Goal: Download file/media

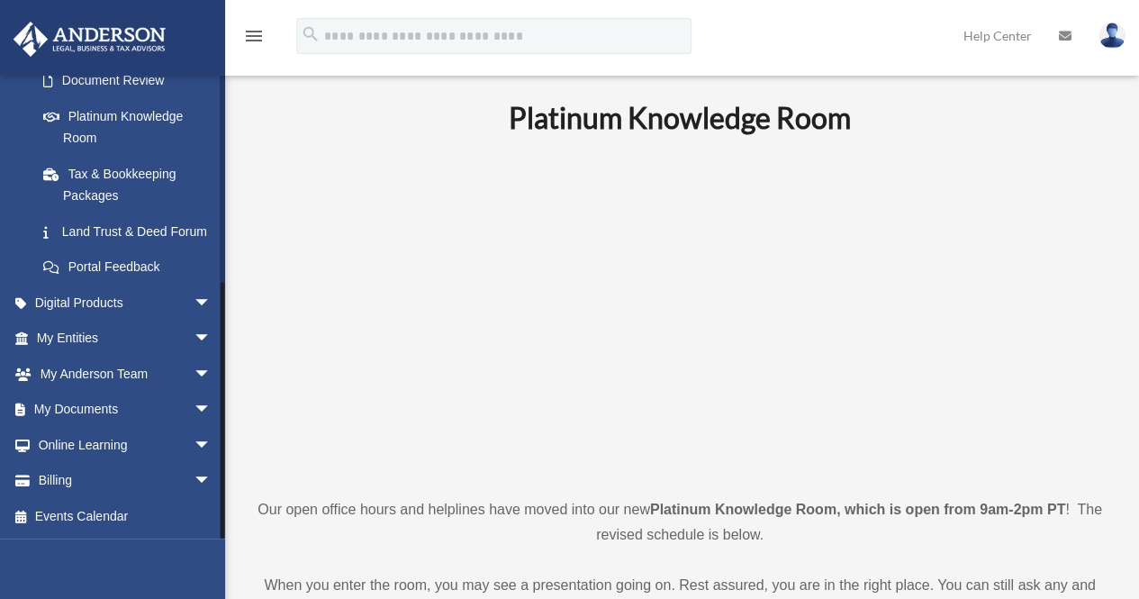
scroll to position [358, 0]
click at [194, 403] on span "arrow_drop_down" at bounding box center [212, 410] width 36 height 37
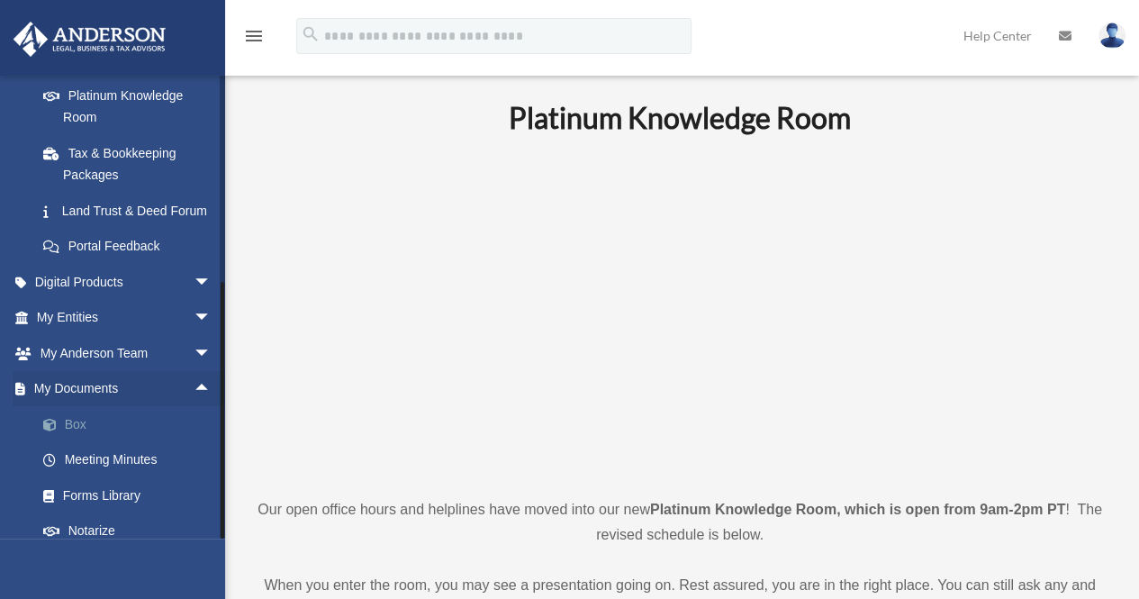
click at [72, 442] on link "Box" at bounding box center [131, 424] width 213 height 36
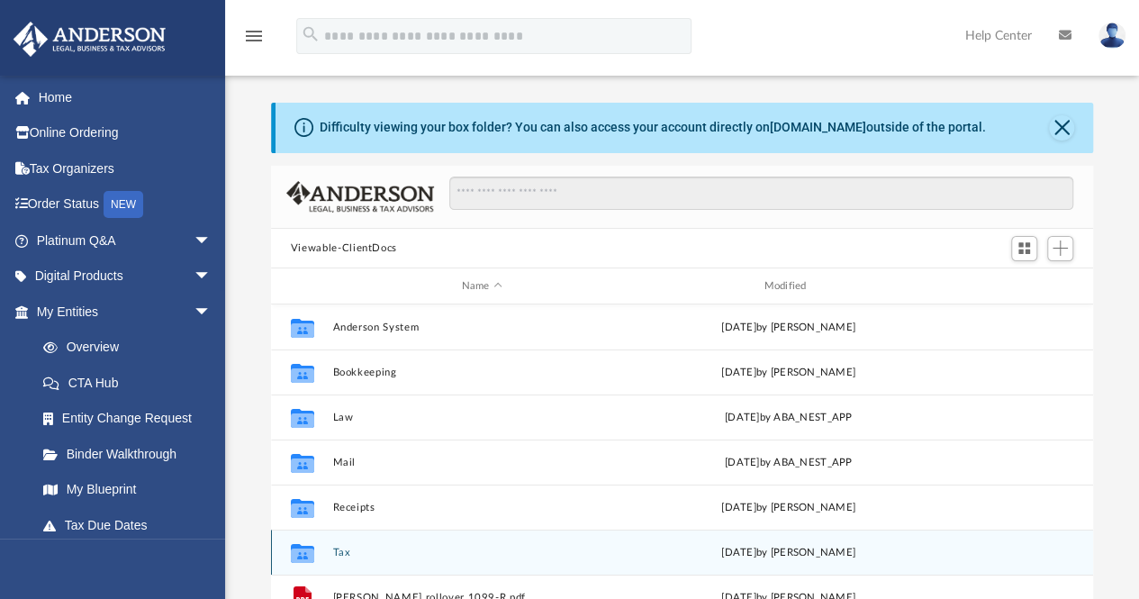
click at [312, 551] on icon "grid" at bounding box center [302, 555] width 23 height 14
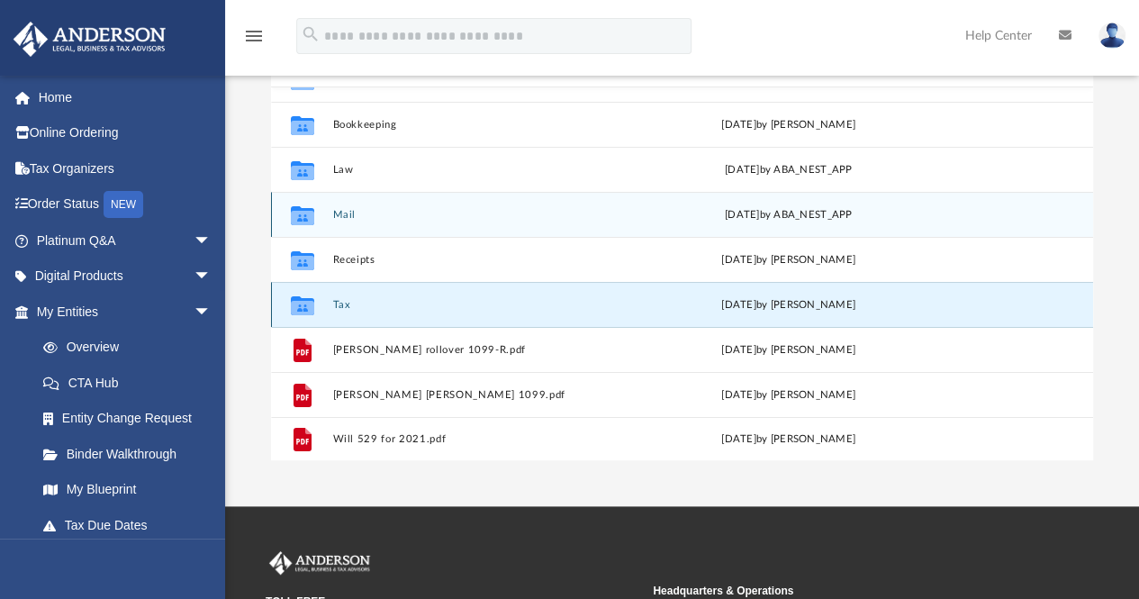
scroll to position [168, 0]
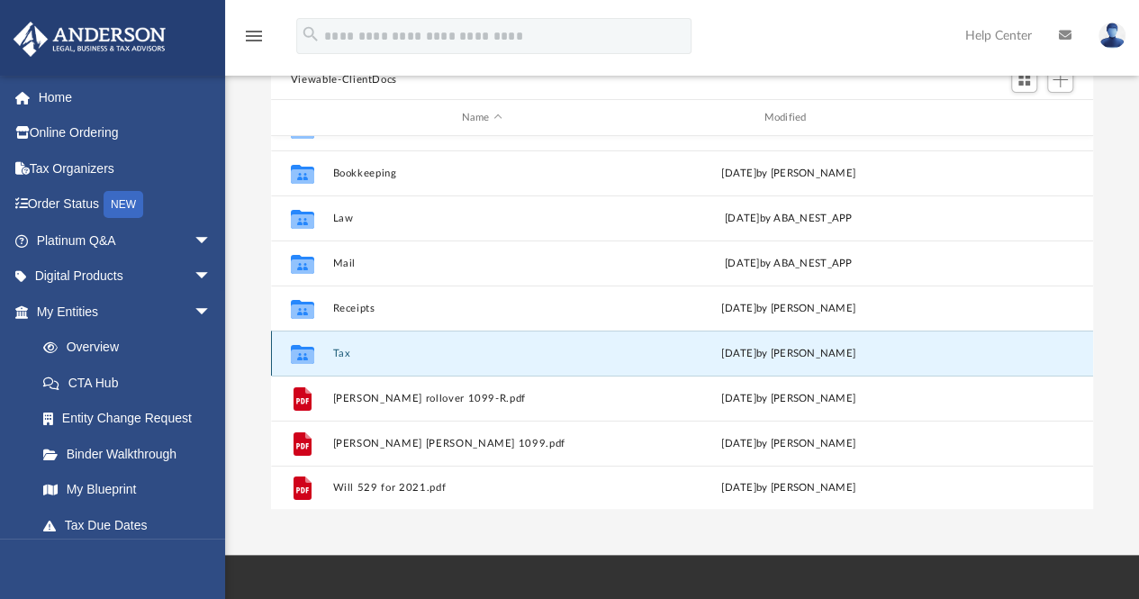
click at [327, 349] on div "Collaborated Folder Tax Mon Jun 30 2025 by Alex Price" at bounding box center [682, 352] width 822 height 45
click at [339, 352] on button "Tax" at bounding box center [481, 354] width 299 height 12
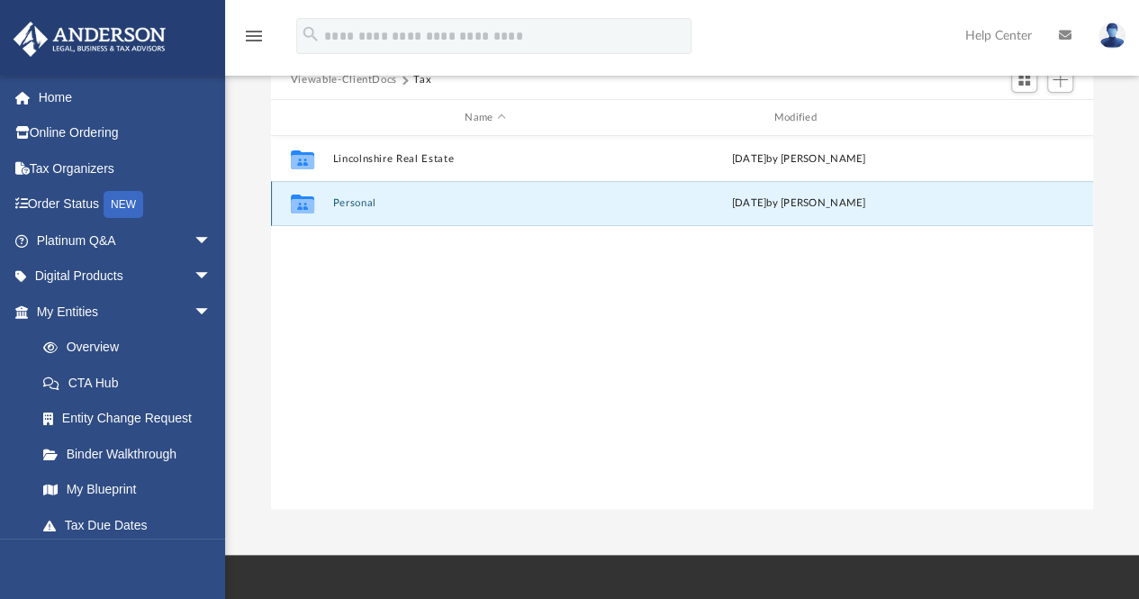
click at [351, 201] on button "Personal" at bounding box center [484, 204] width 305 height 12
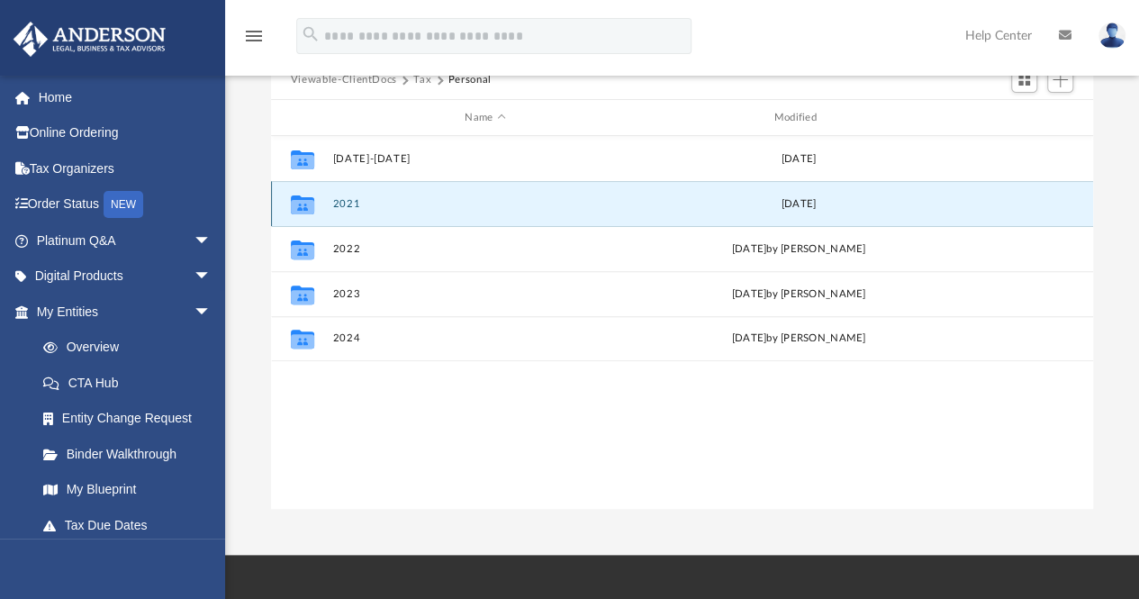
click at [351, 201] on button "2021" at bounding box center [484, 204] width 305 height 12
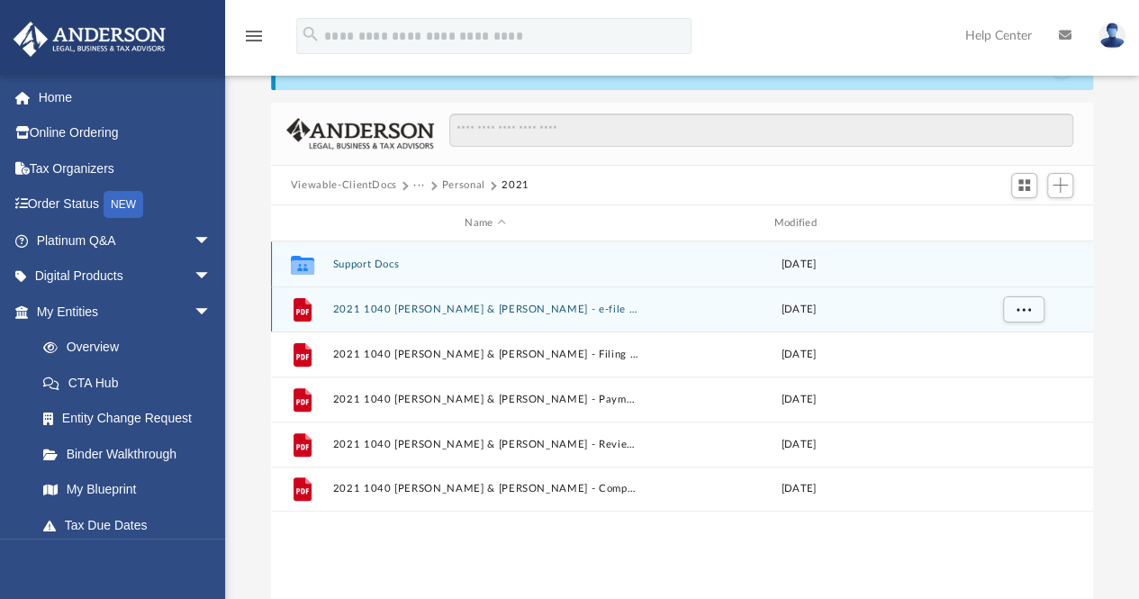
scroll to position [62, 0]
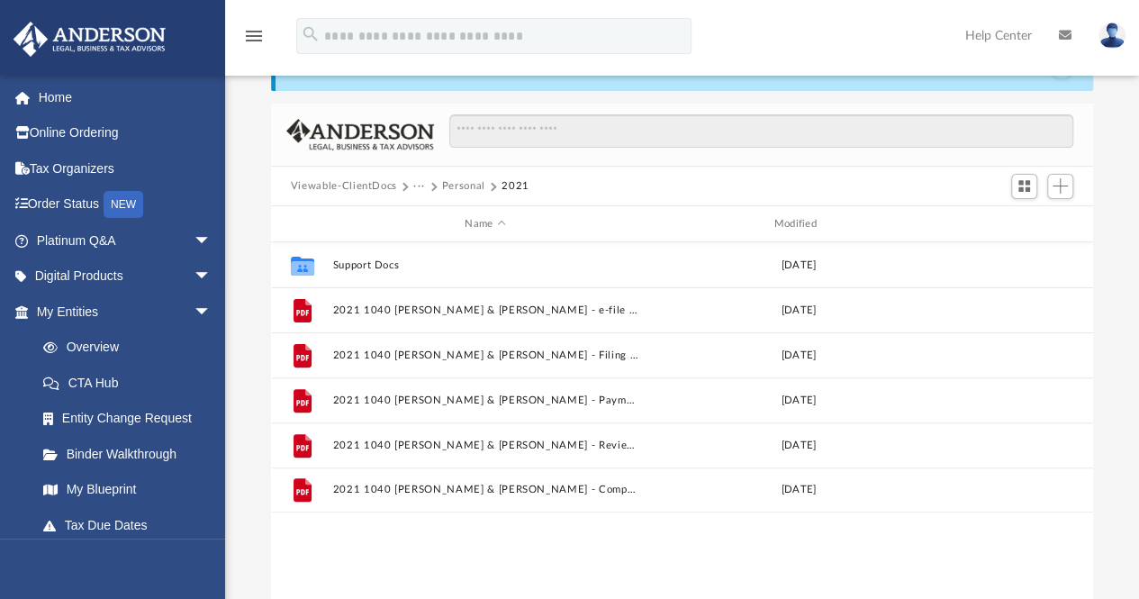
click at [452, 186] on button "Personal" at bounding box center [463, 186] width 43 height 16
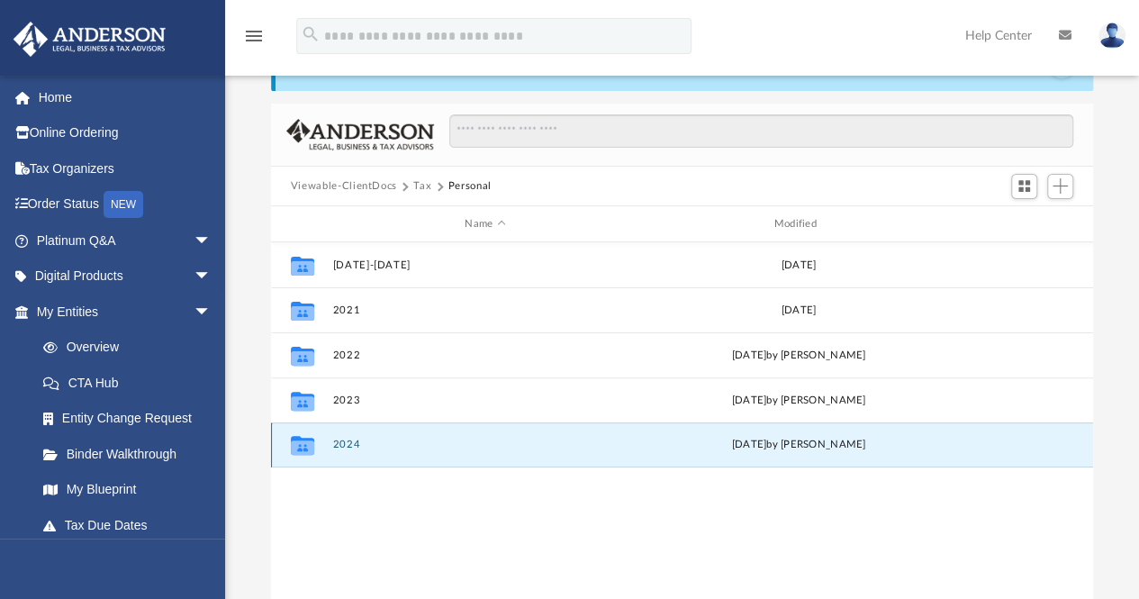
click at [342, 439] on button "2024" at bounding box center [484, 445] width 305 height 12
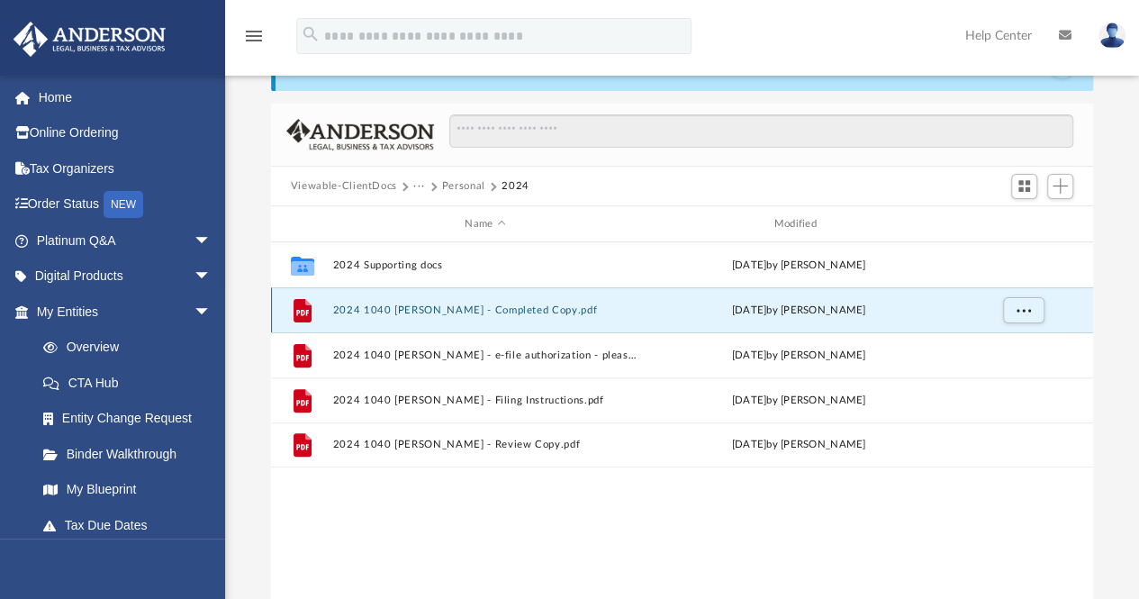
click at [411, 307] on button "2024 1040 Wojcik, Bret - Completed Copy.pdf" at bounding box center [484, 310] width 305 height 12
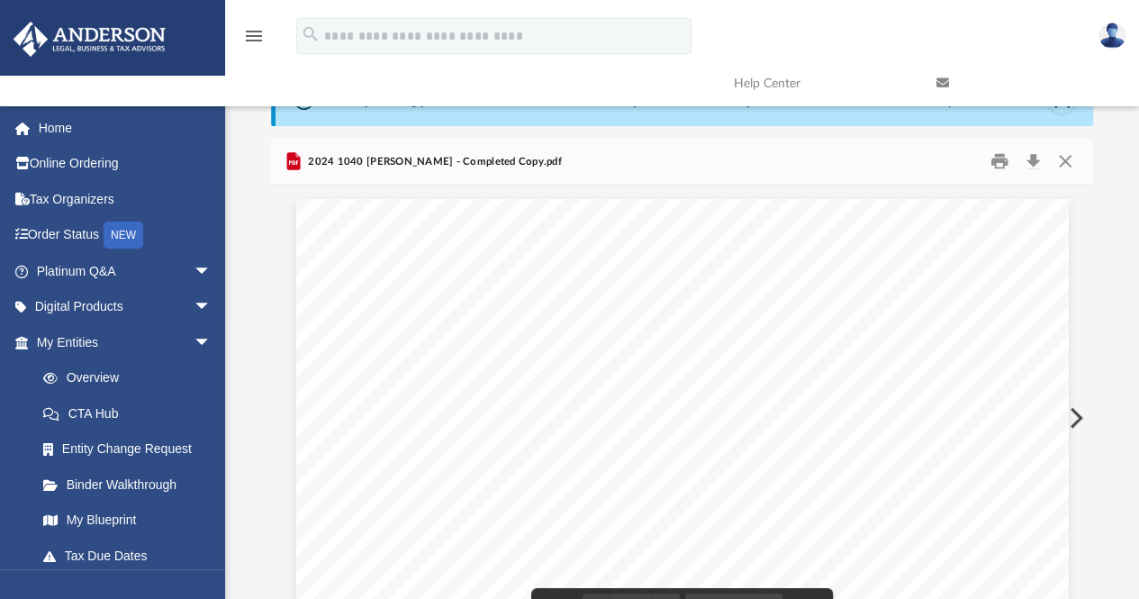
scroll to position [28, 0]
click at [1034, 158] on button "Download" at bounding box center [1033, 161] width 32 height 28
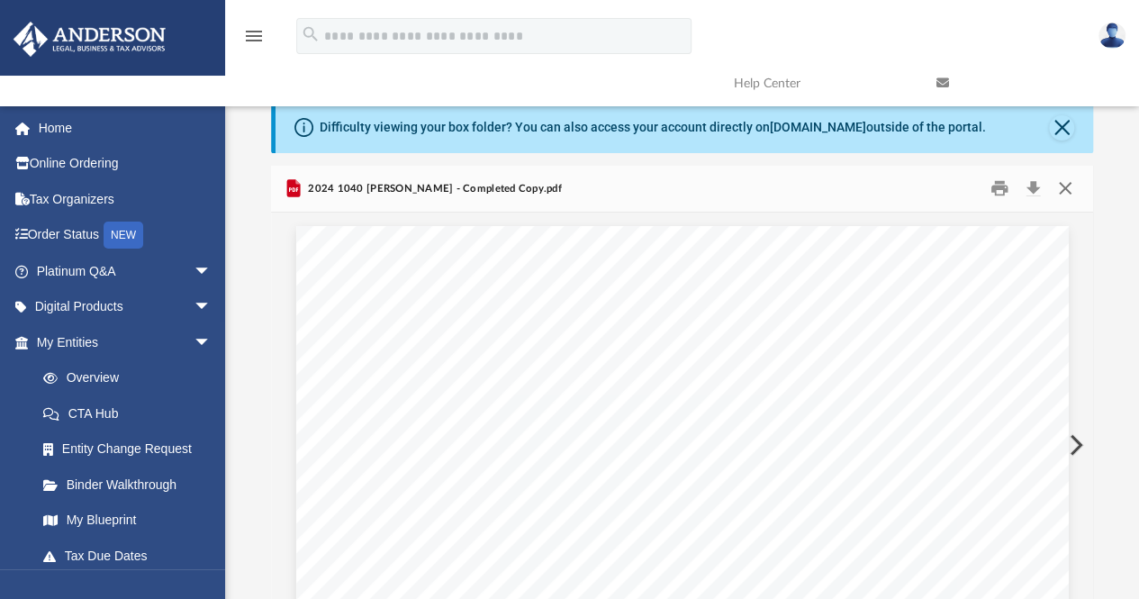
click at [1067, 182] on button "Close" at bounding box center [1065, 189] width 32 height 28
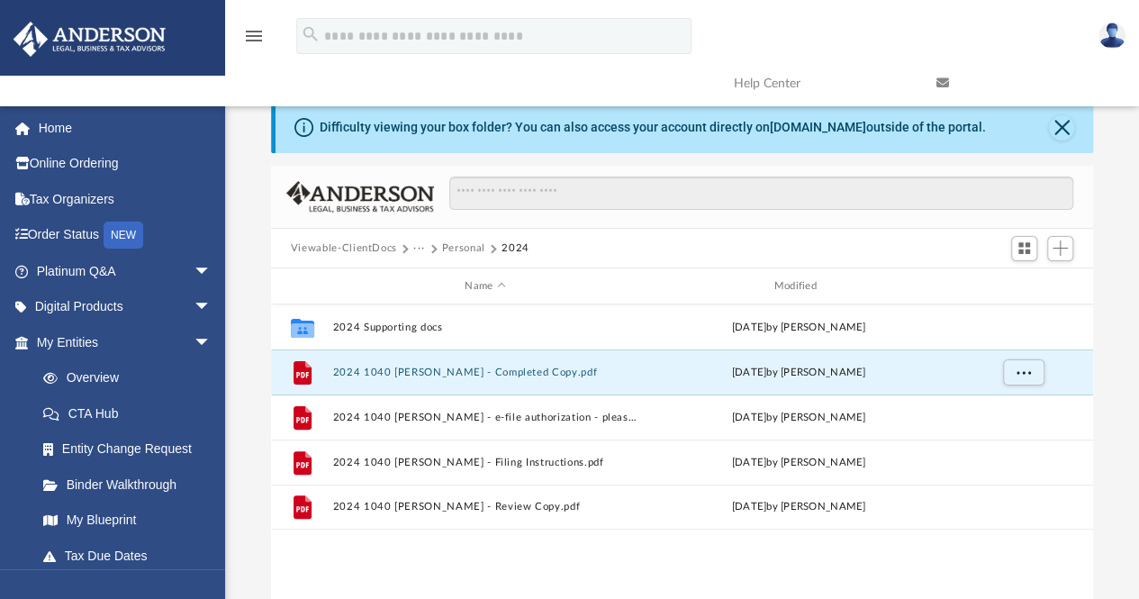
click at [421, 245] on button "···" at bounding box center [419, 248] width 12 height 16
click at [391, 258] on div "Viewable-ClientDocs ··· Personal 2024" at bounding box center [682, 249] width 823 height 40
click at [465, 245] on button "Personal" at bounding box center [463, 248] width 43 height 16
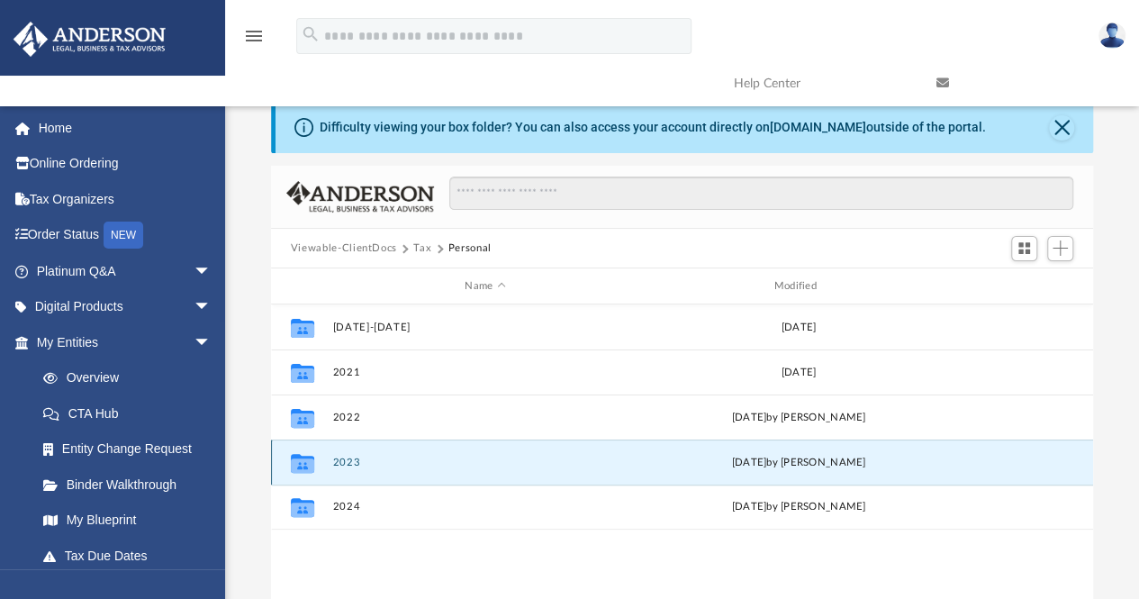
click at [344, 457] on button "2023" at bounding box center [484, 463] width 305 height 12
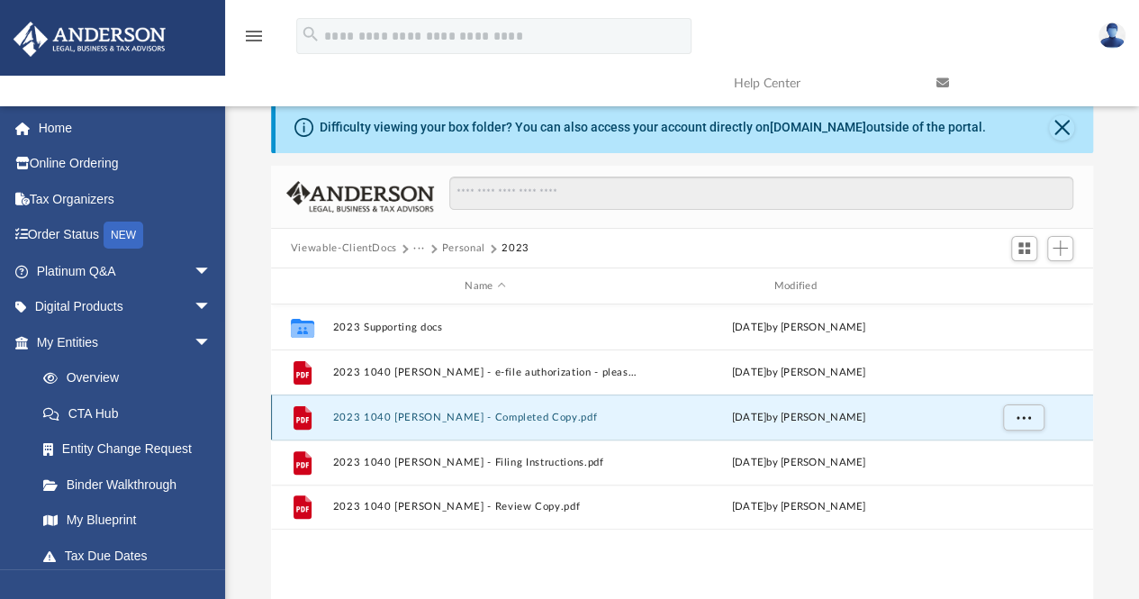
click at [411, 413] on button "2023 1040 Wojcik, Bret - Completed Copy.pdf" at bounding box center [484, 418] width 305 height 12
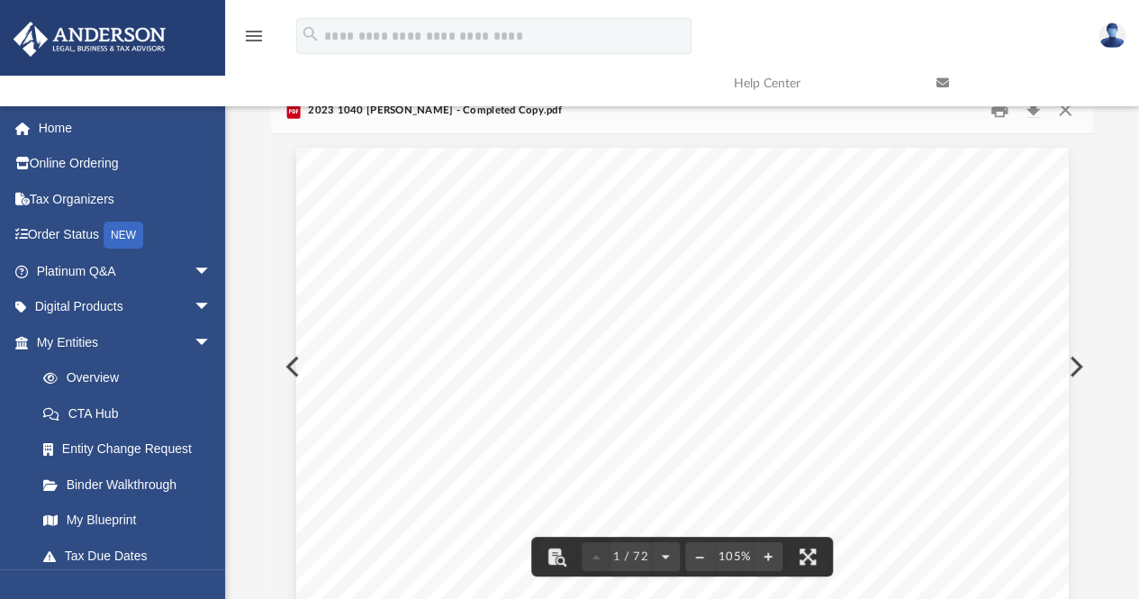
click at [1034, 114] on link at bounding box center [1024, 83] width 203 height 71
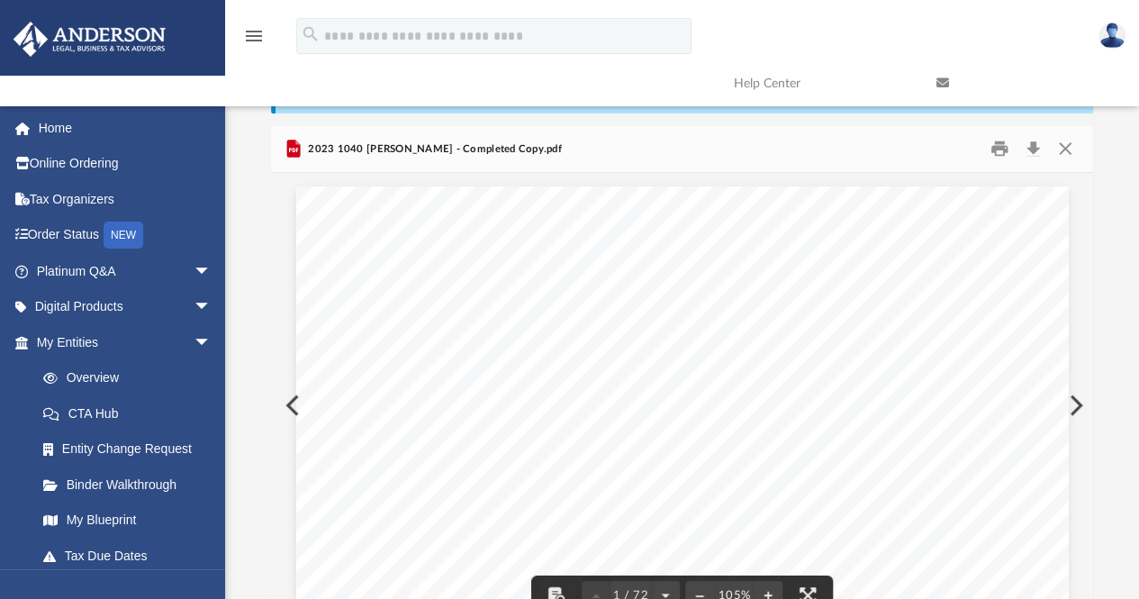
scroll to position [4, 0]
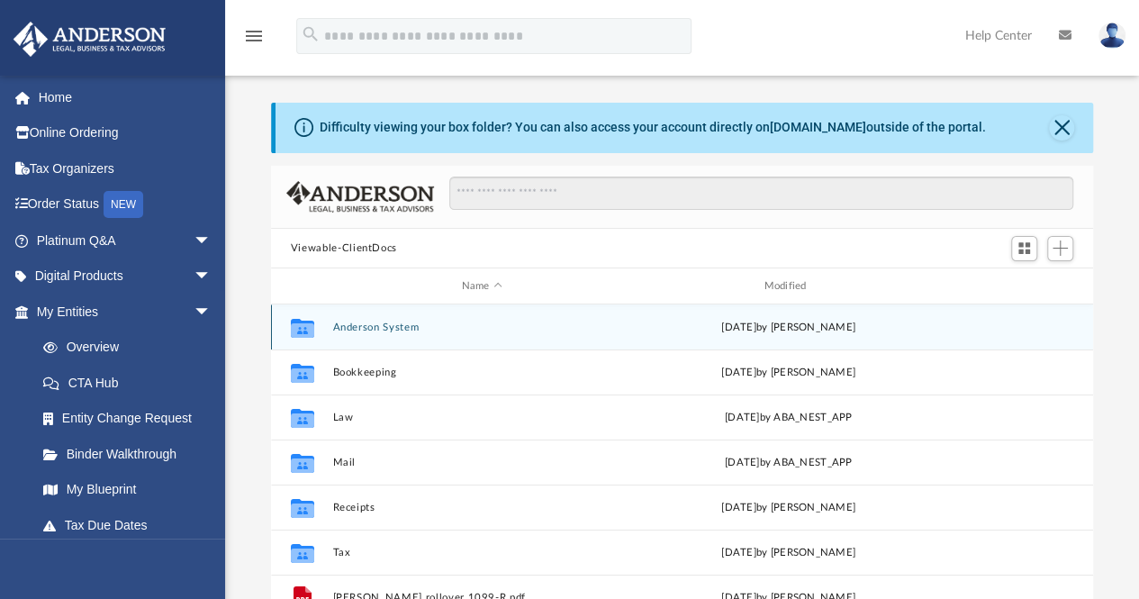
scroll to position [395, 809]
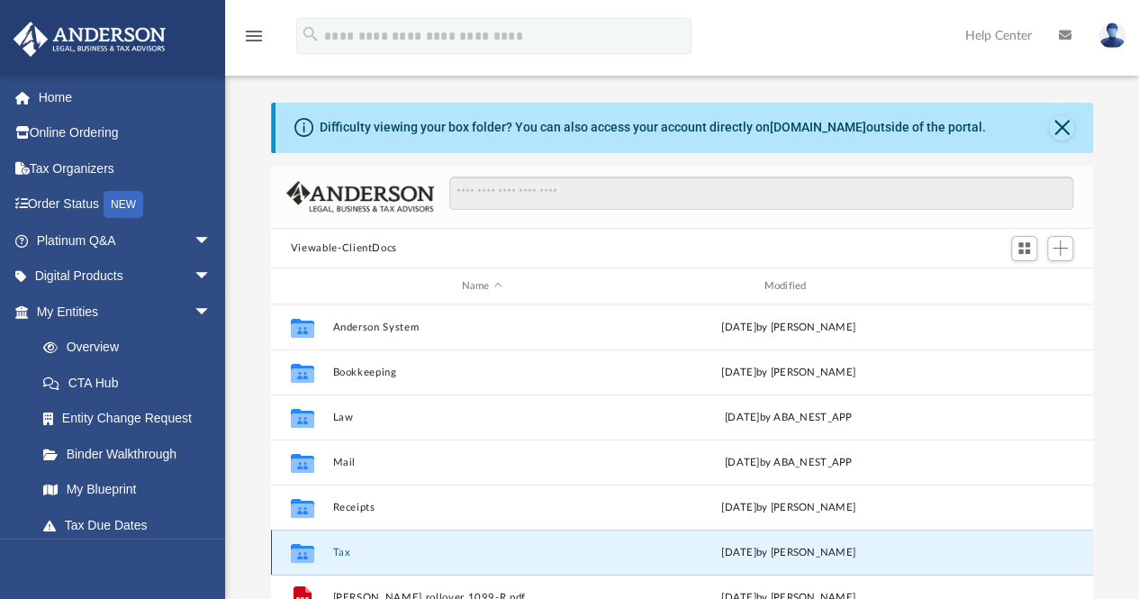
click at [336, 547] on button "Tax" at bounding box center [481, 553] width 299 height 12
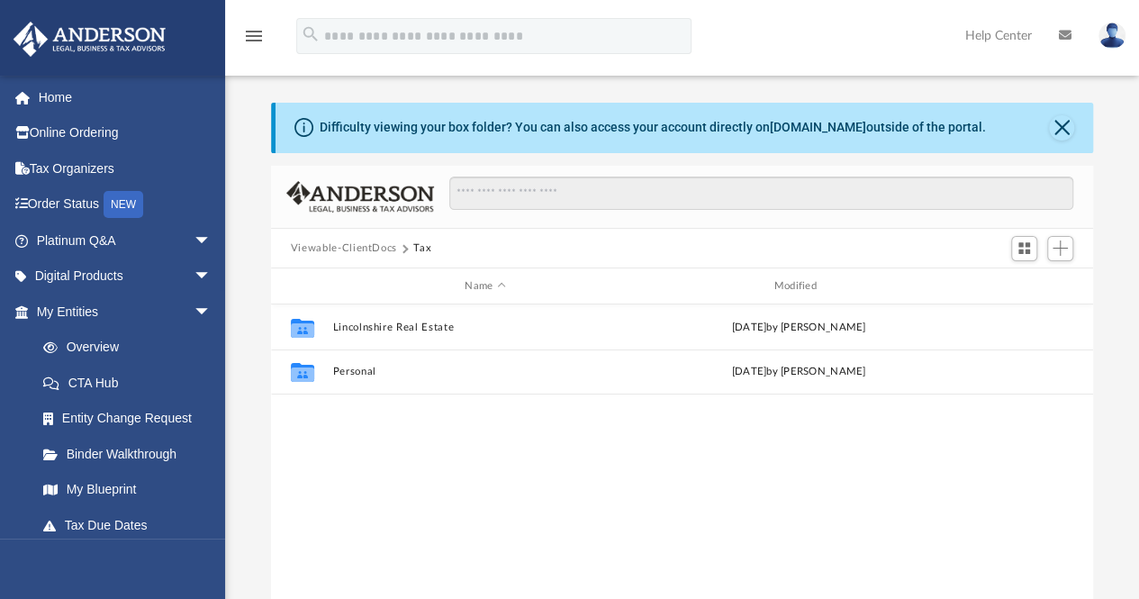
click at [740, 44] on div "menu search Site Menu add lincolnshirerealestate@gmail.com My Profile Reset Pas…" at bounding box center [570, 44] width 1112 height 61
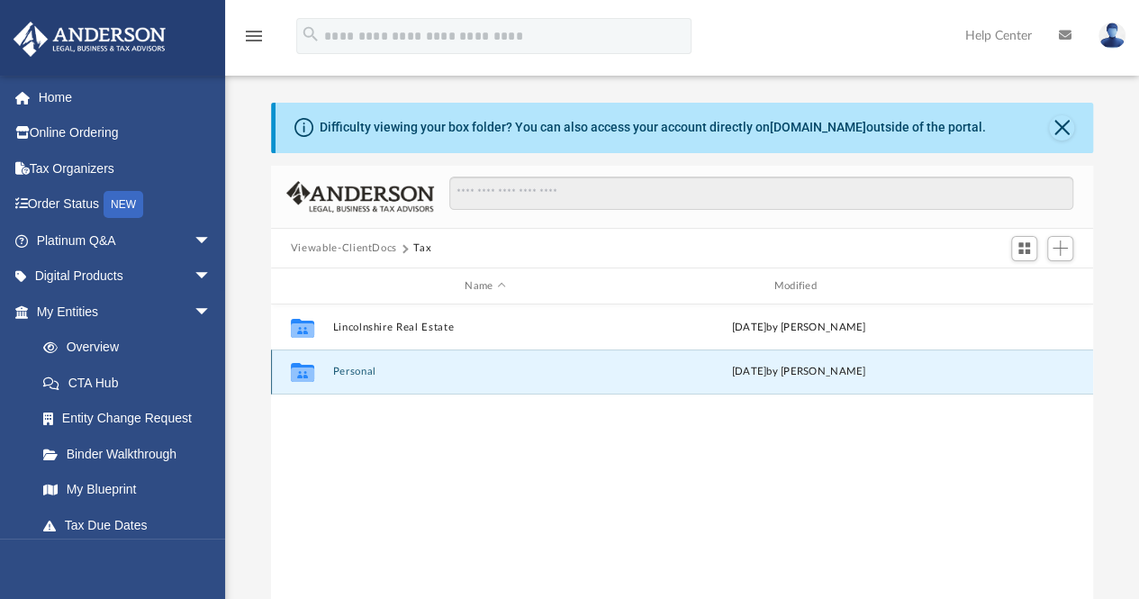
click at [354, 372] on button "Personal" at bounding box center [484, 373] width 305 height 12
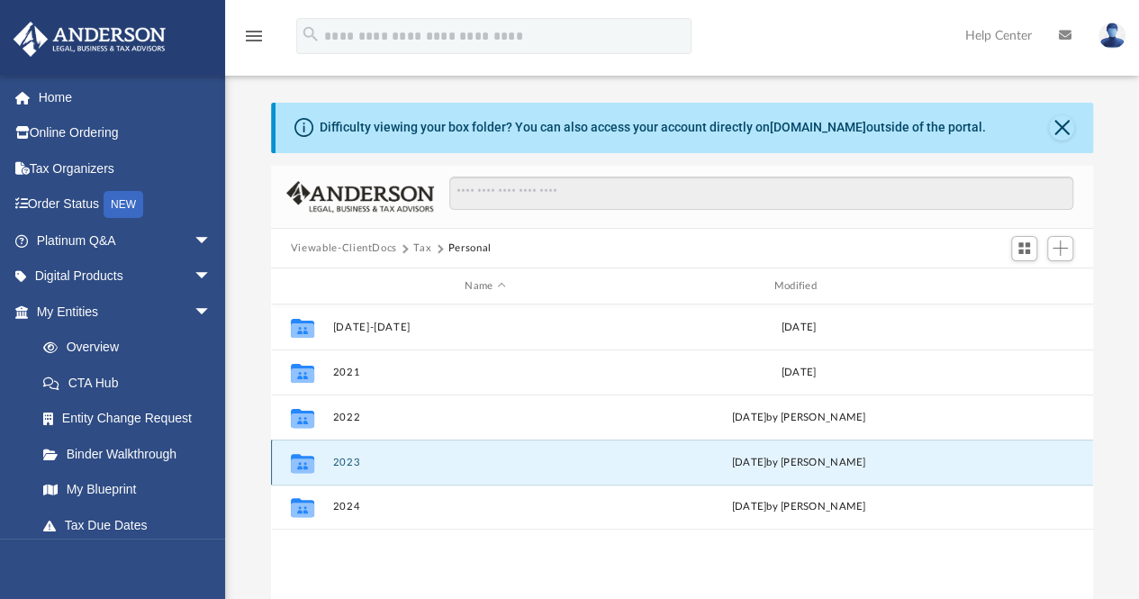
click at [346, 461] on button "2023" at bounding box center [484, 463] width 305 height 12
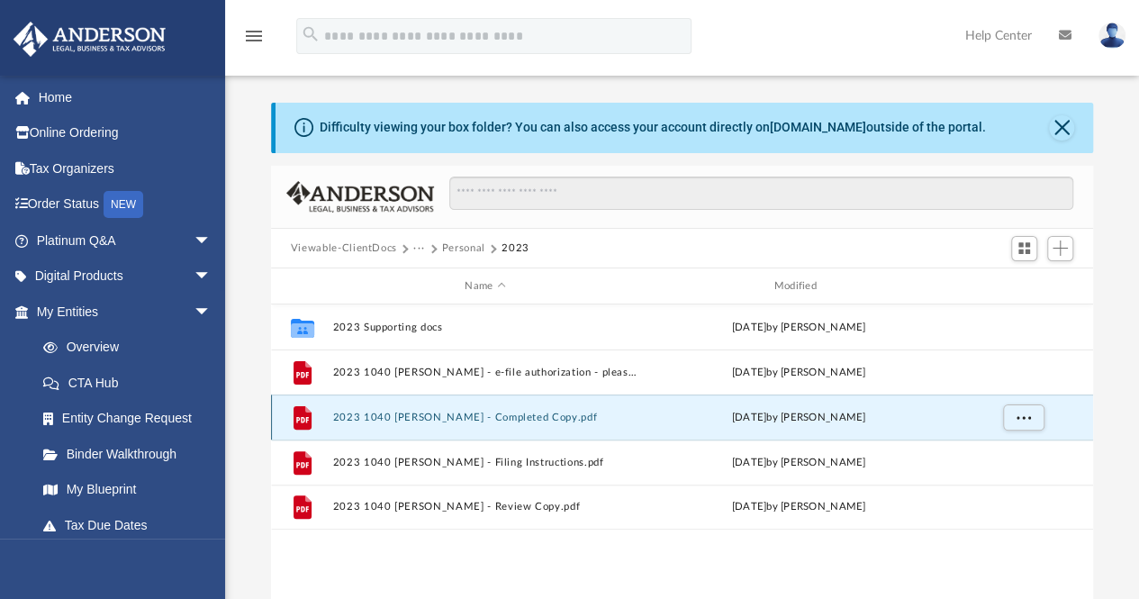
click at [504, 416] on button "2023 1040 Wojcik, Bret - Completed Copy.pdf" at bounding box center [484, 418] width 305 height 12
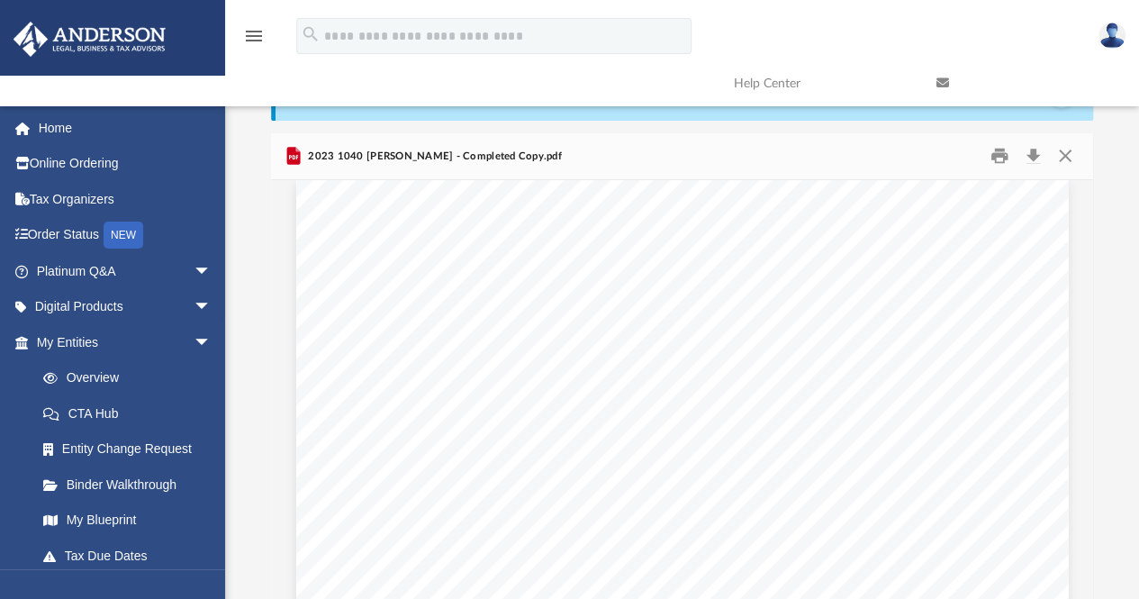
scroll to position [0, 0]
click at [755, 26] on div "menu search Site Menu add lincolnshirerealestate@gmail.com My Profile Reset Pas…" at bounding box center [570, 60] width 1112 height 92
click at [1030, 151] on button "Download" at bounding box center [1033, 156] width 32 height 28
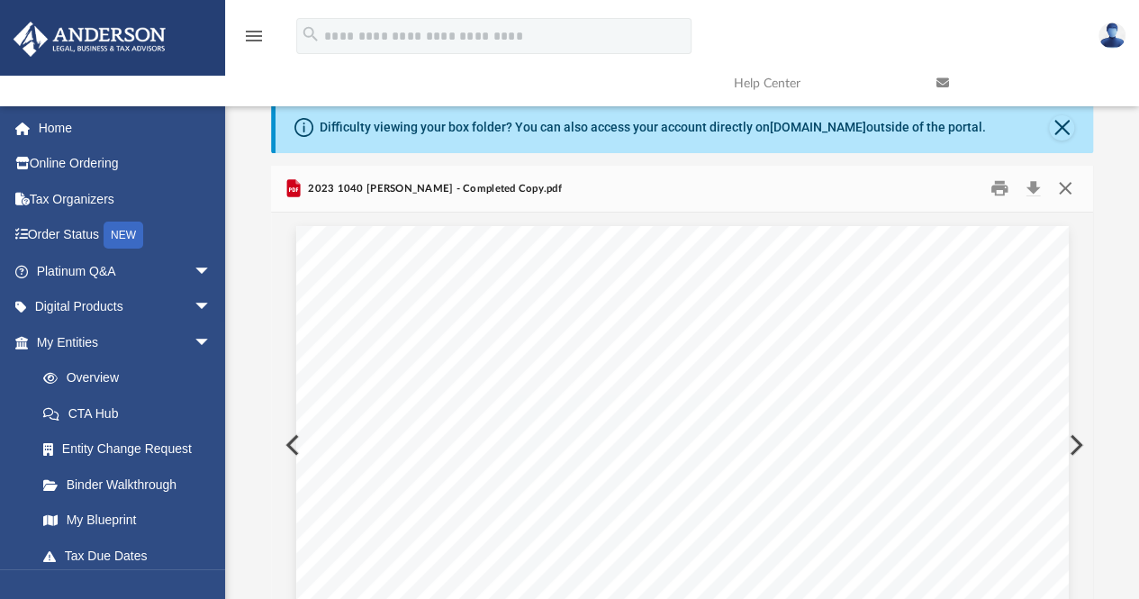
click at [1064, 186] on button "Close" at bounding box center [1065, 189] width 32 height 28
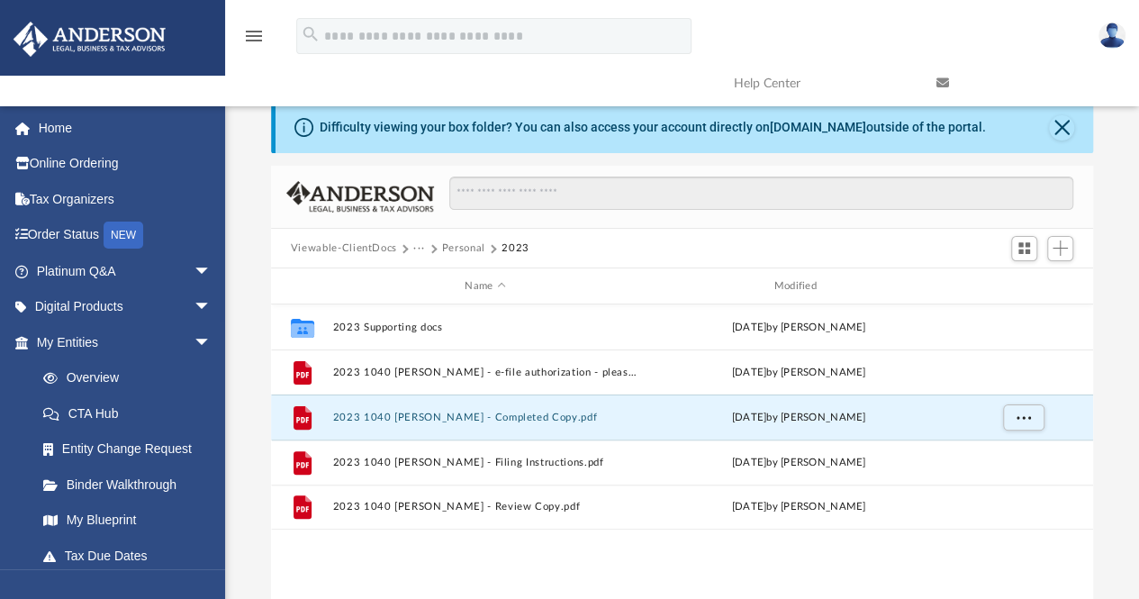
click at [414, 248] on button "···" at bounding box center [419, 248] width 12 height 16
click at [464, 248] on button "Personal" at bounding box center [463, 248] width 43 height 16
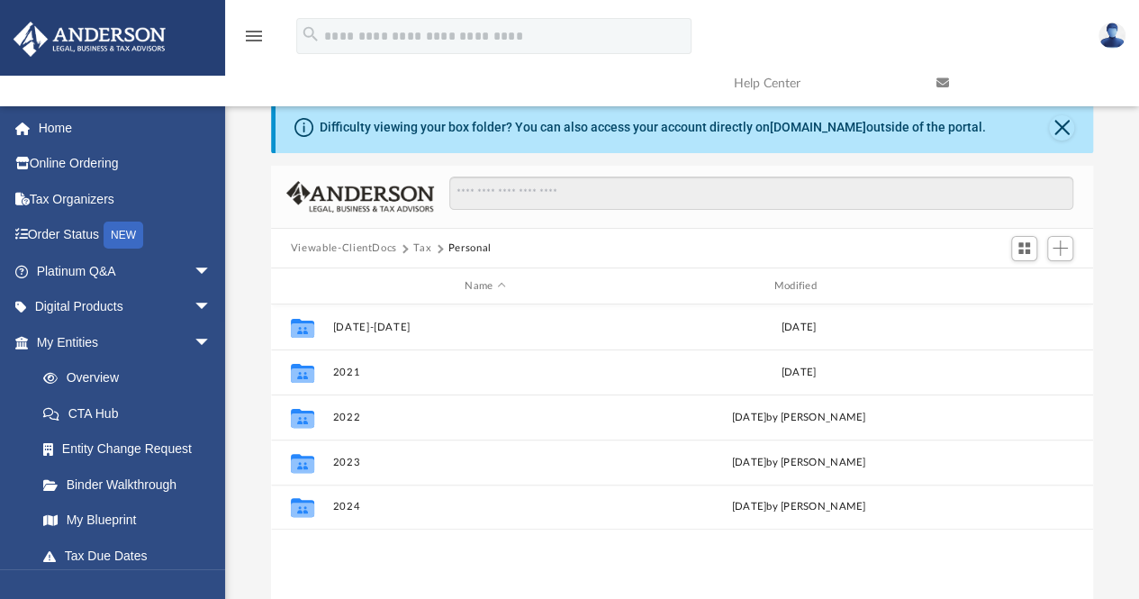
click at [421, 247] on button "Tax" at bounding box center [422, 248] width 18 height 16
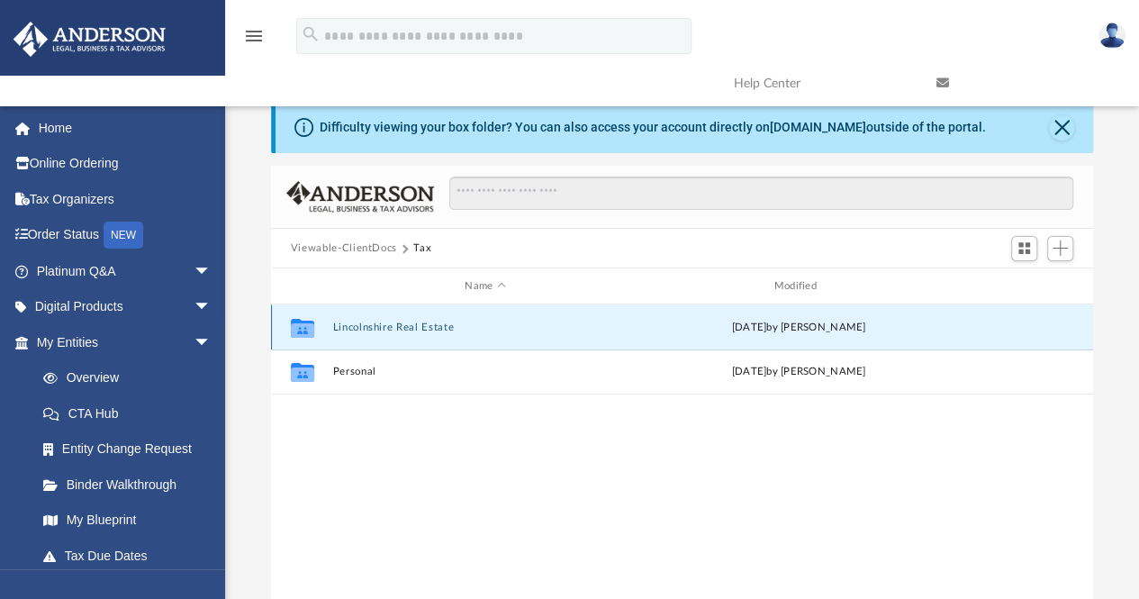
click at [400, 327] on button "Lincolnshire Real Estate" at bounding box center [484, 327] width 305 height 12
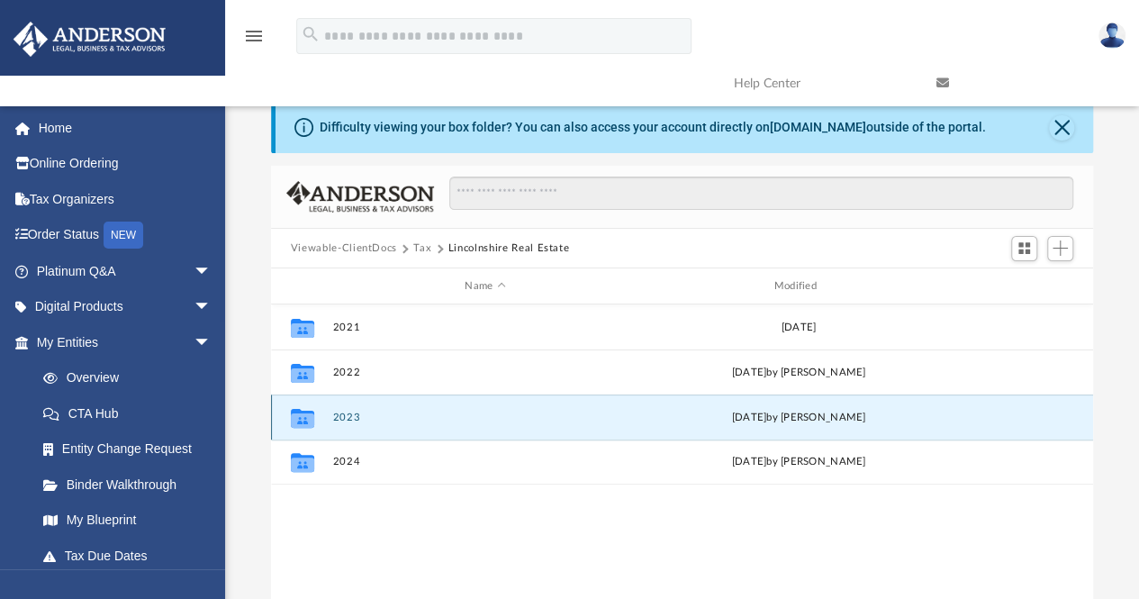
click at [348, 412] on button "2023" at bounding box center [484, 418] width 305 height 12
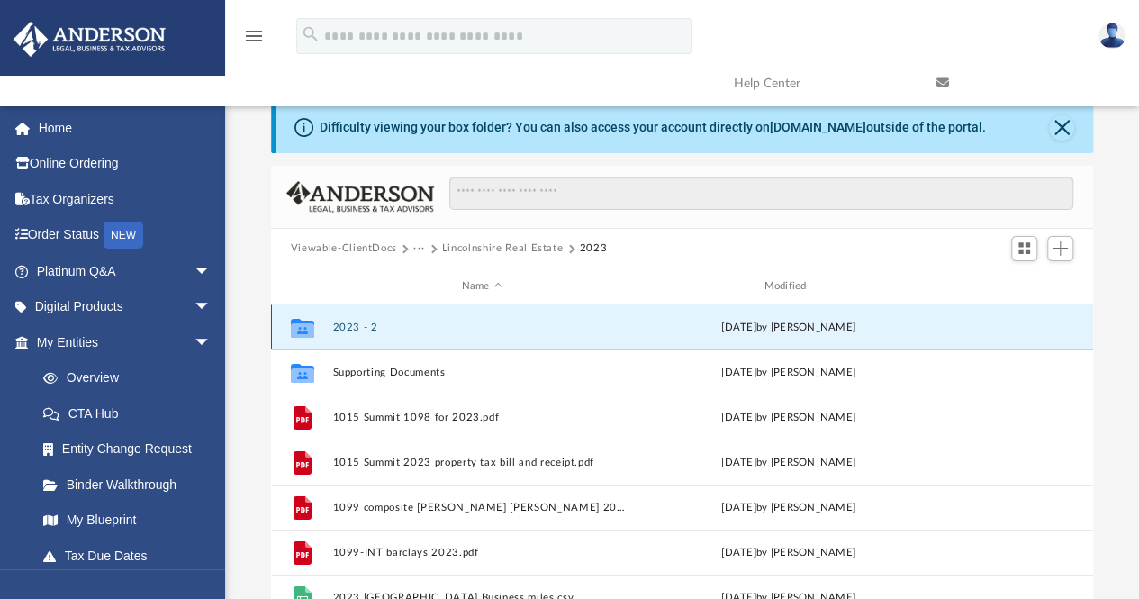
click at [342, 327] on button "2023 - 2" at bounding box center [481, 327] width 299 height 12
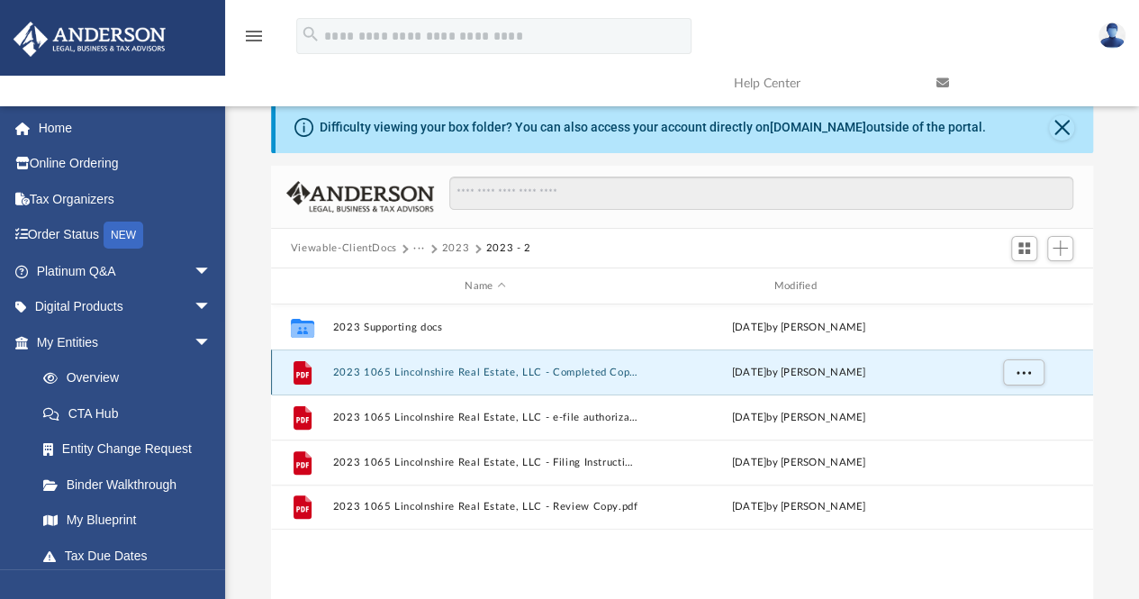
click at [460, 368] on button "2023 1065 Lincolnshire Real Estate, LLC - Completed Copy.pdf" at bounding box center [484, 373] width 305 height 12
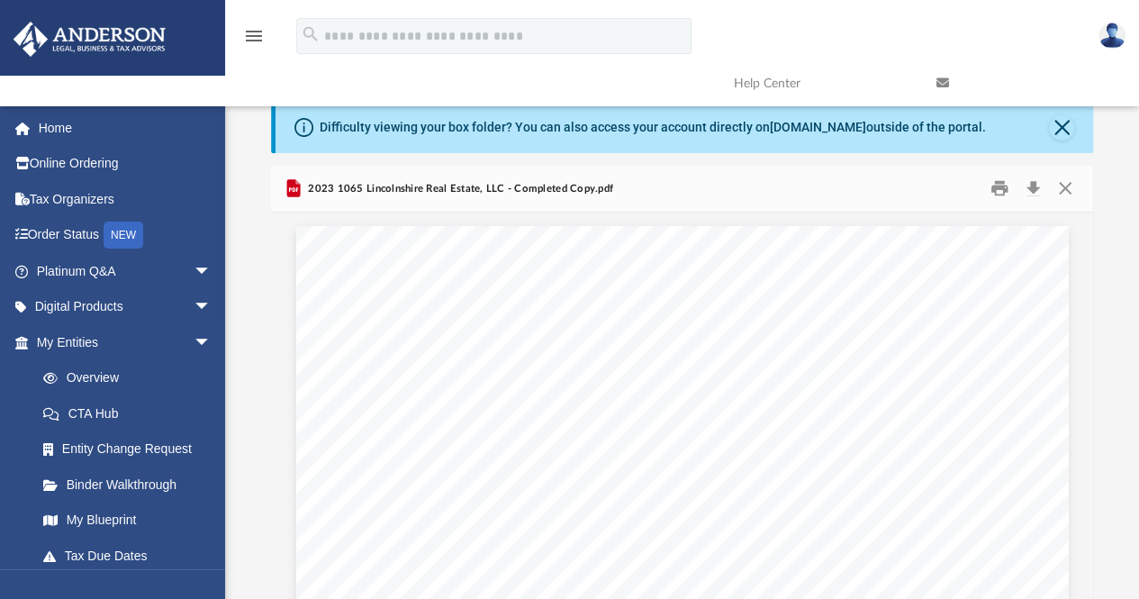
click at [757, 35] on div "menu search Site Menu add lincolnshirerealestate@gmail.com My Profile Reset Pas…" at bounding box center [570, 60] width 1112 height 92
click at [1032, 183] on button "Download" at bounding box center [1033, 189] width 32 height 28
click at [1068, 177] on button "Close" at bounding box center [1065, 189] width 32 height 28
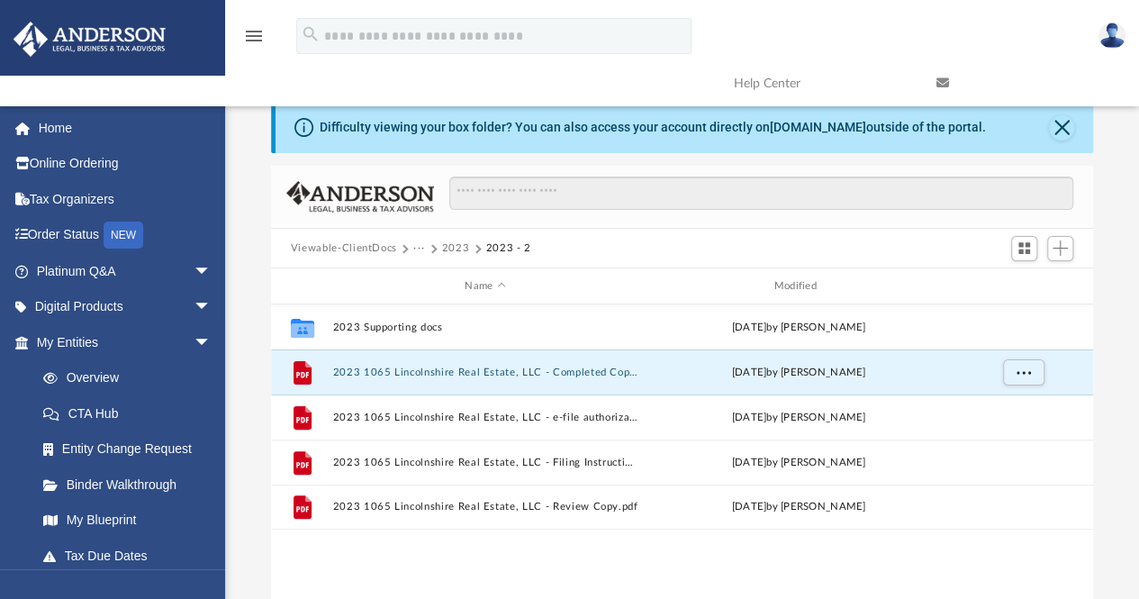
click at [446, 249] on button "2023" at bounding box center [456, 248] width 28 height 16
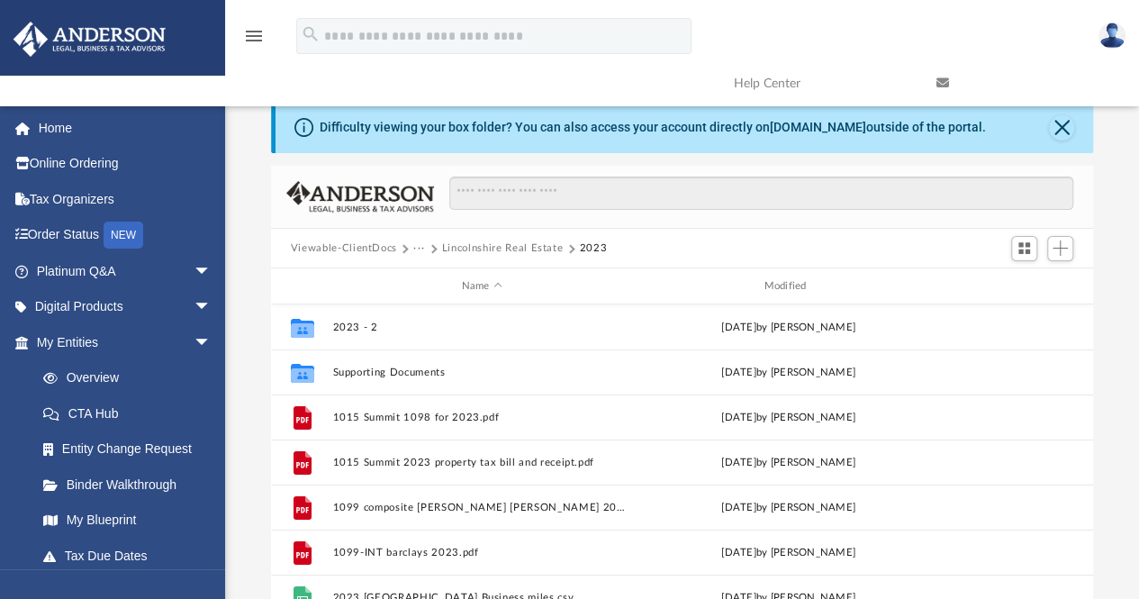
click at [472, 249] on button "Lincolnshire Real Estate" at bounding box center [503, 248] width 122 height 16
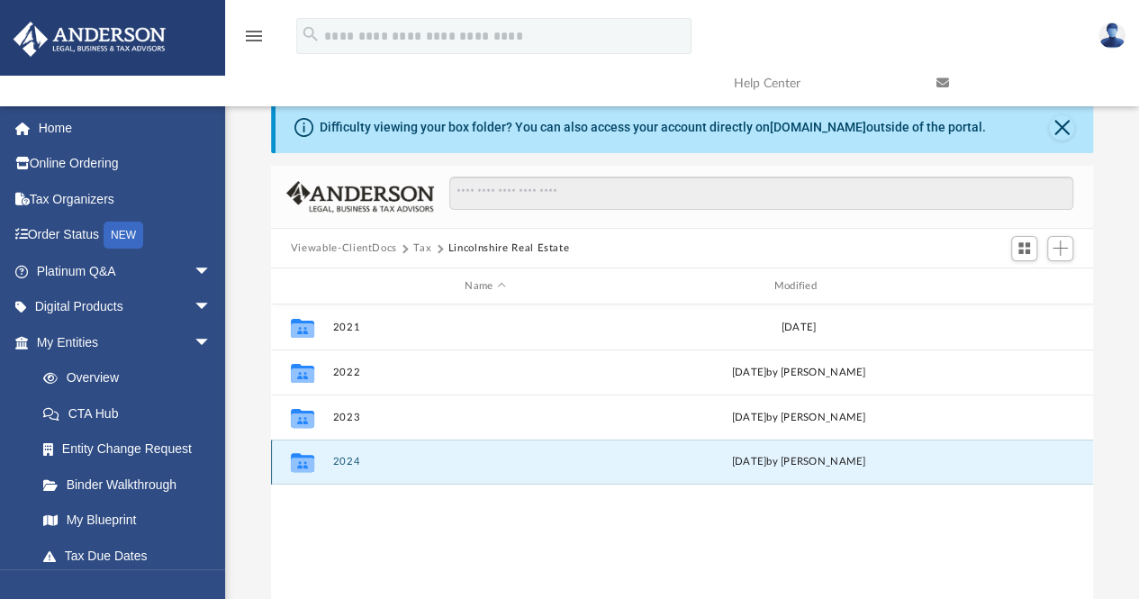
click at [348, 457] on button "2024" at bounding box center [484, 463] width 305 height 12
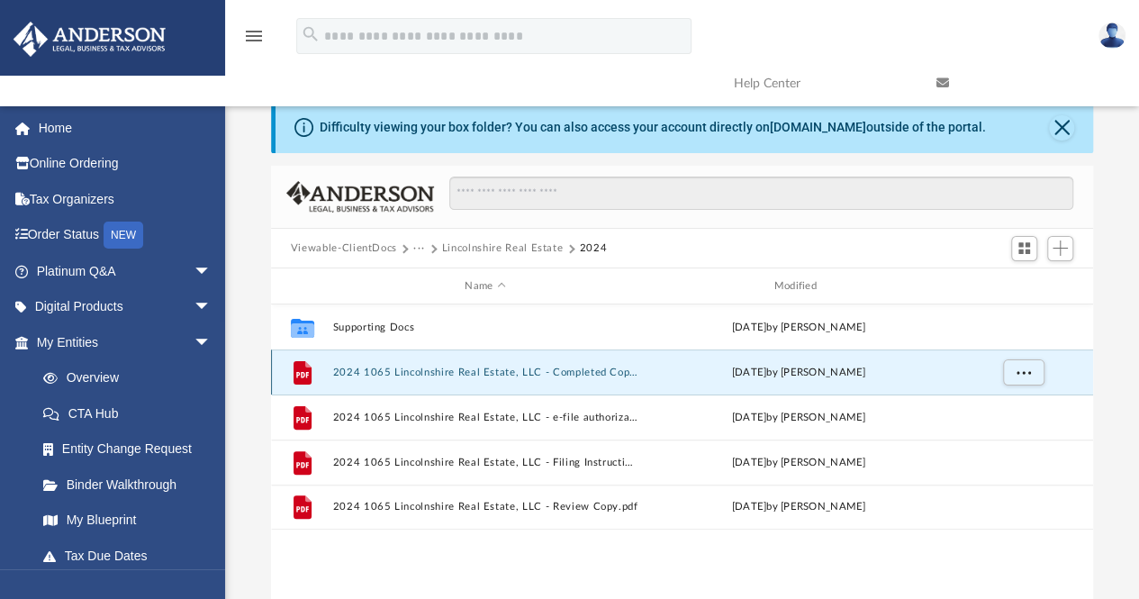
click at [460, 367] on button "2024 1065 Lincolnshire Real Estate, LLC - Completed Copy.pdf" at bounding box center [484, 373] width 305 height 12
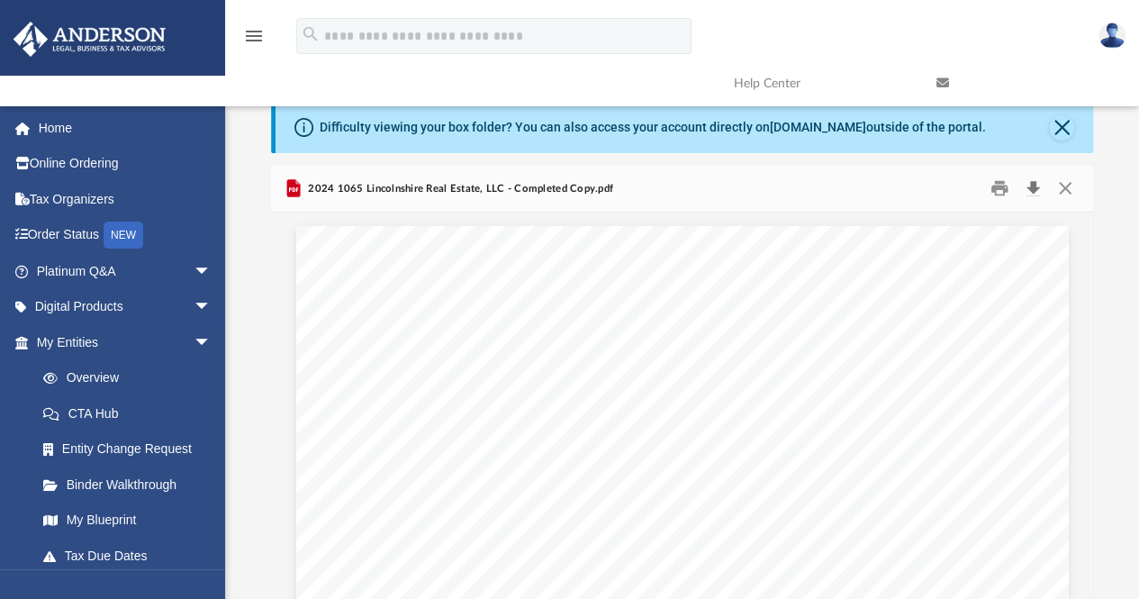
click at [1033, 185] on button "Download" at bounding box center [1033, 189] width 32 height 28
click at [48, 119] on link "Home" at bounding box center [126, 128] width 226 height 36
